Goal: Task Accomplishment & Management: Use online tool/utility

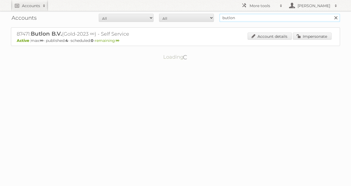
click at [266, 18] on input "butlon" at bounding box center [280, 18] width 121 height 8
type input "delhaize"
click at [332, 14] on input "Search" at bounding box center [336, 18] width 8 height 8
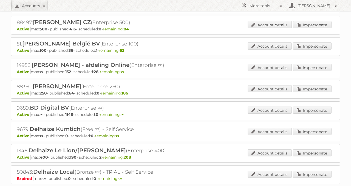
scroll to position [55, 0]
click at [310, 153] on div "Account details Impersonate" at bounding box center [290, 153] width 84 height 8
click at [308, 151] on link "Impersonate" at bounding box center [312, 152] width 39 height 7
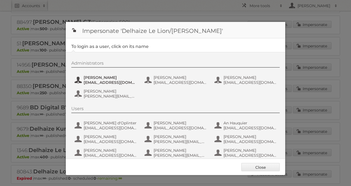
click at [122, 82] on span "cvicenteruiz@delhaize.be" at bounding box center [110, 82] width 53 height 5
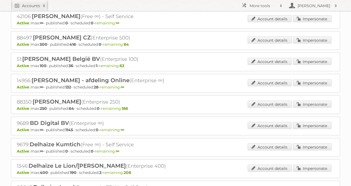
scroll to position [0, 0]
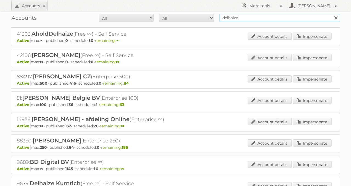
click at [246, 17] on input "delhaize" at bounding box center [280, 18] width 121 height 8
type input "gall & gall"
click at [332, 14] on input "Search" at bounding box center [336, 18] width 8 height 8
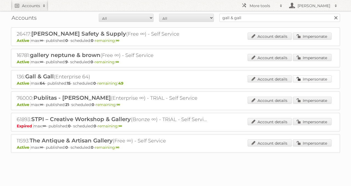
click at [307, 77] on link "Impersonate" at bounding box center [312, 78] width 39 height 7
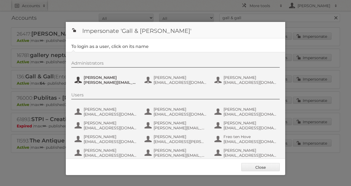
click at [116, 82] on span "esther-de.reus@gall.nl" at bounding box center [110, 82] width 53 height 5
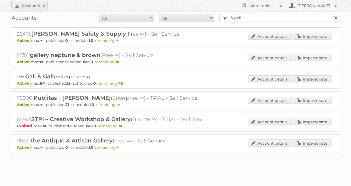
click at [250, 20] on input "gall & gall" at bounding box center [280, 18] width 121 height 8
type input "g"
type input "intratuin"
click at [332, 14] on input "Search" at bounding box center [336, 18] width 8 height 8
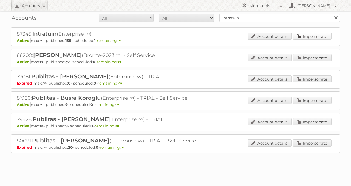
click at [307, 38] on link "Impersonate" at bounding box center [312, 36] width 39 height 7
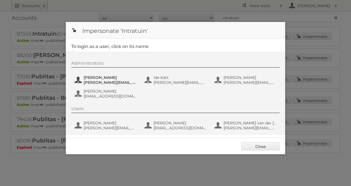
click at [117, 78] on span "Annika Clemens" at bounding box center [110, 77] width 53 height 5
